Goal: Task Accomplishment & Management: Manage account settings

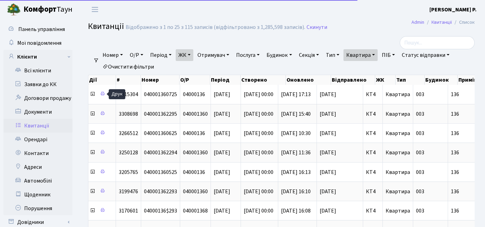
select select "25"
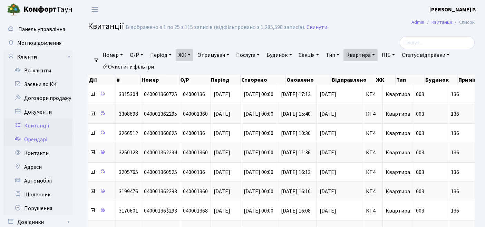
click at [48, 135] on link "Орендарі" at bounding box center [37, 140] width 69 height 14
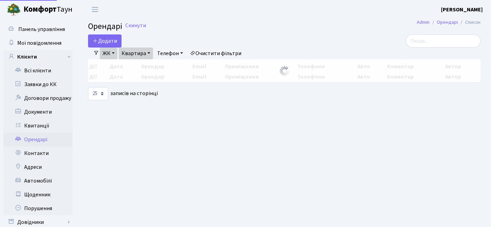
select select "25"
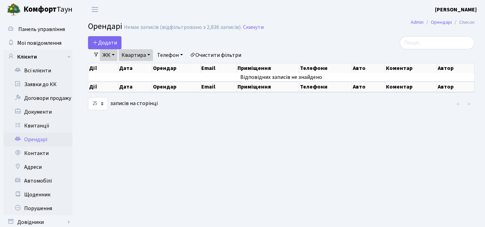
click at [221, 53] on link "Очистити фільтри" at bounding box center [215, 55] width 57 height 12
select select
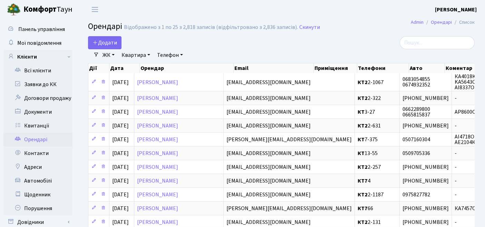
click at [100, 53] on link "ЖК" at bounding box center [109, 55] width 18 height 12
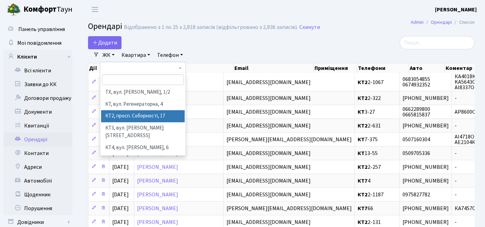
click at [114, 117] on li "КТ2, просп. Соборності, 17" at bounding box center [143, 116] width 84 height 12
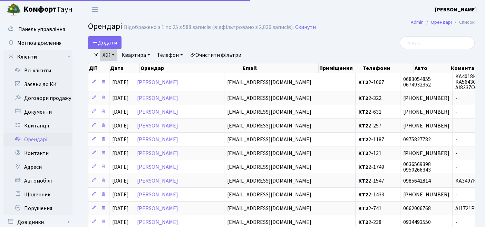
click at [136, 52] on link "Квартира" at bounding box center [136, 55] width 34 height 12
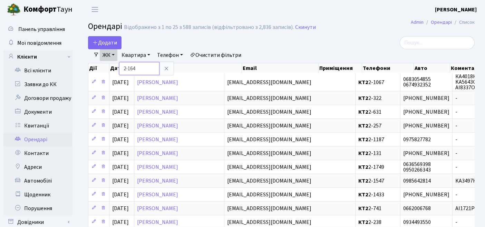
type input "2-1640"
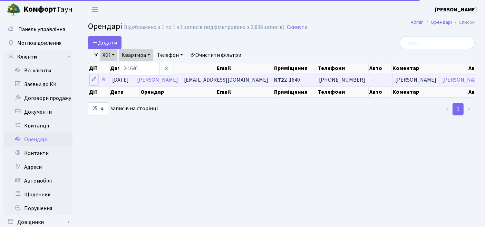
click at [95, 79] on icon at bounding box center [93, 79] width 5 height 5
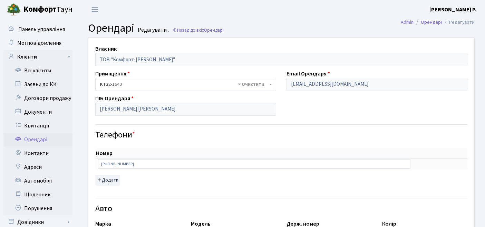
select select "715"
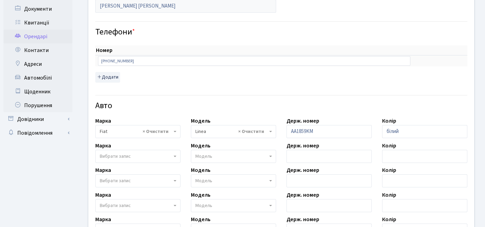
scroll to position [115, 0]
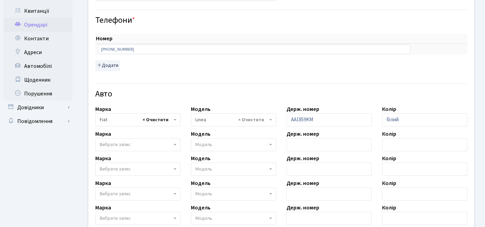
select select
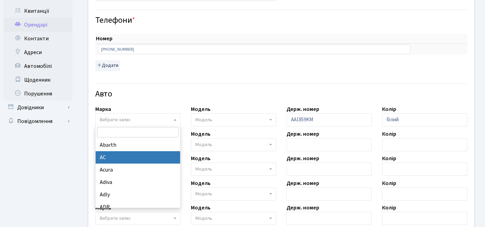
click at [117, 129] on input "search" at bounding box center [138, 132] width 82 height 11
type input "hy"
select select "59"
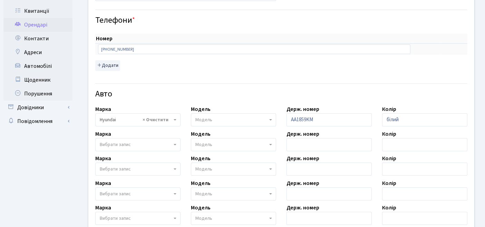
click at [240, 117] on span "Модель" at bounding box center [231, 120] width 72 height 7
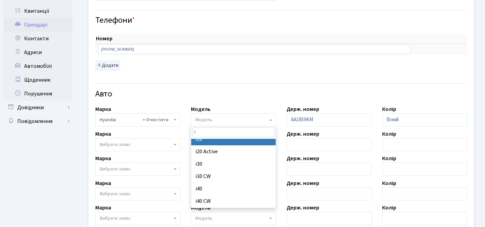
scroll to position [114, 0]
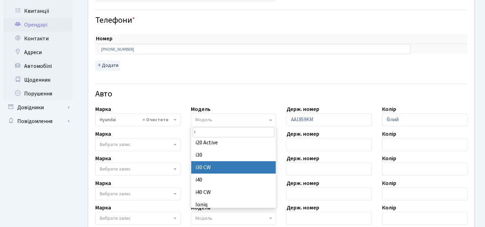
type input "i"
select select "1018"
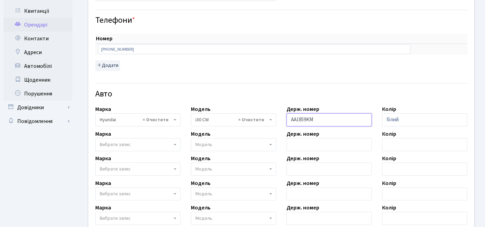
drag, startPoint x: 330, startPoint y: 121, endPoint x: 280, endPoint y: 121, distance: 50.0
click at [280, 121] on div "Власник ТОВ "Комфорт-Таун Ріелт" Приміщення - <b>КТ2</b>&nbsp;&nbsp;&nbsp;2-164…" at bounding box center [281, 127] width 396 height 409
paste input "КА7065АР"
type input "КА7065АР"
drag, startPoint x: 394, startPoint y: 119, endPoint x: 379, endPoint y: 119, distance: 15.2
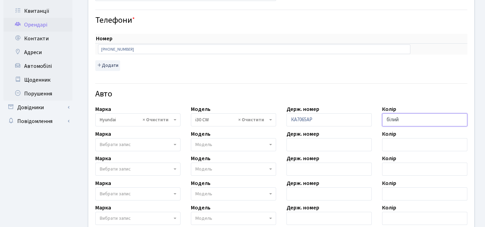
click at [379, 119] on div "Колір білий" at bounding box center [425, 115] width 96 height 21
type input "x"
type input "червоний"
click at [423, 68] on div "Номер sort item delete item +380 93 290 91 30 sort item delete item Додати" at bounding box center [281, 52] width 372 height 37
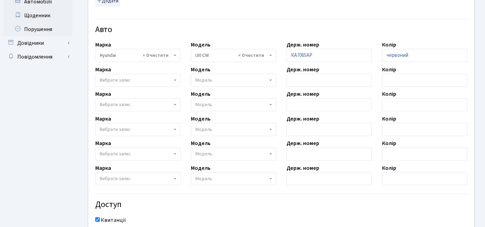
scroll to position [261, 0]
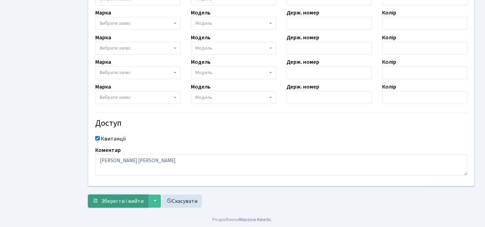
click at [116, 201] on span "Зберегти і вийти" at bounding box center [122, 202] width 42 height 8
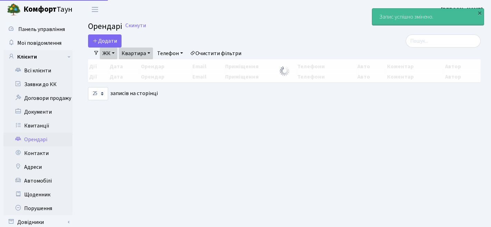
select select "25"
